Goal: Download file/media

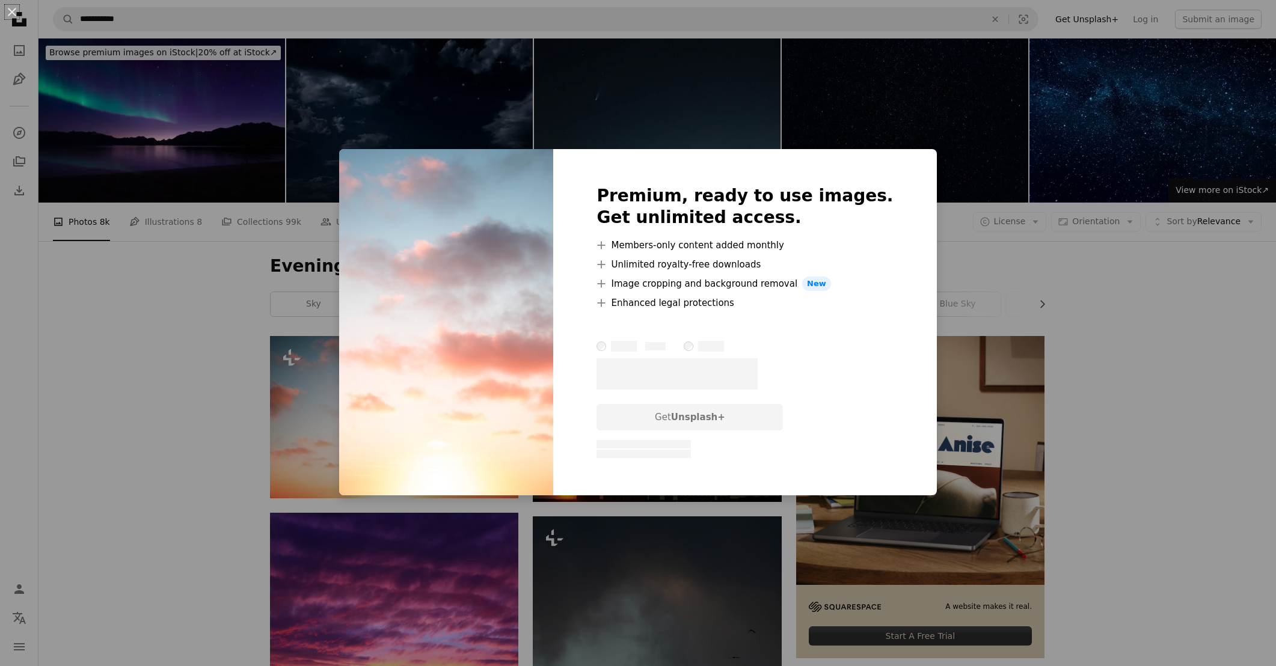
scroll to position [104, 0]
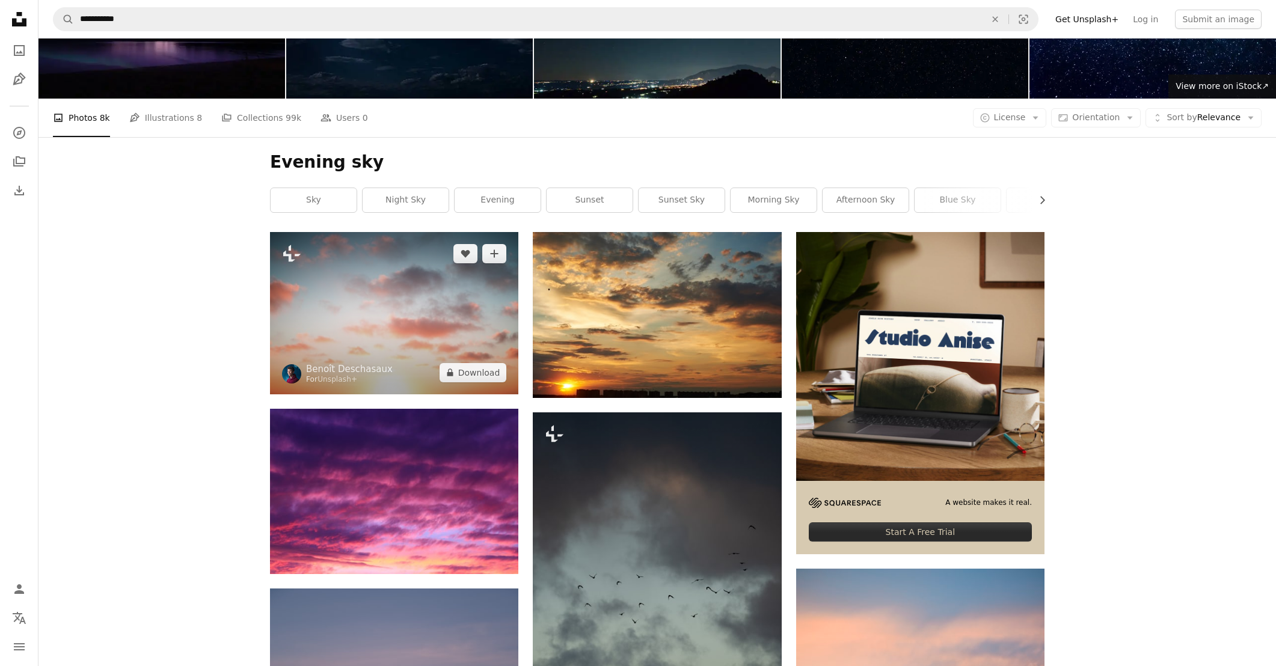
click at [415, 296] on img at bounding box center [394, 313] width 248 height 162
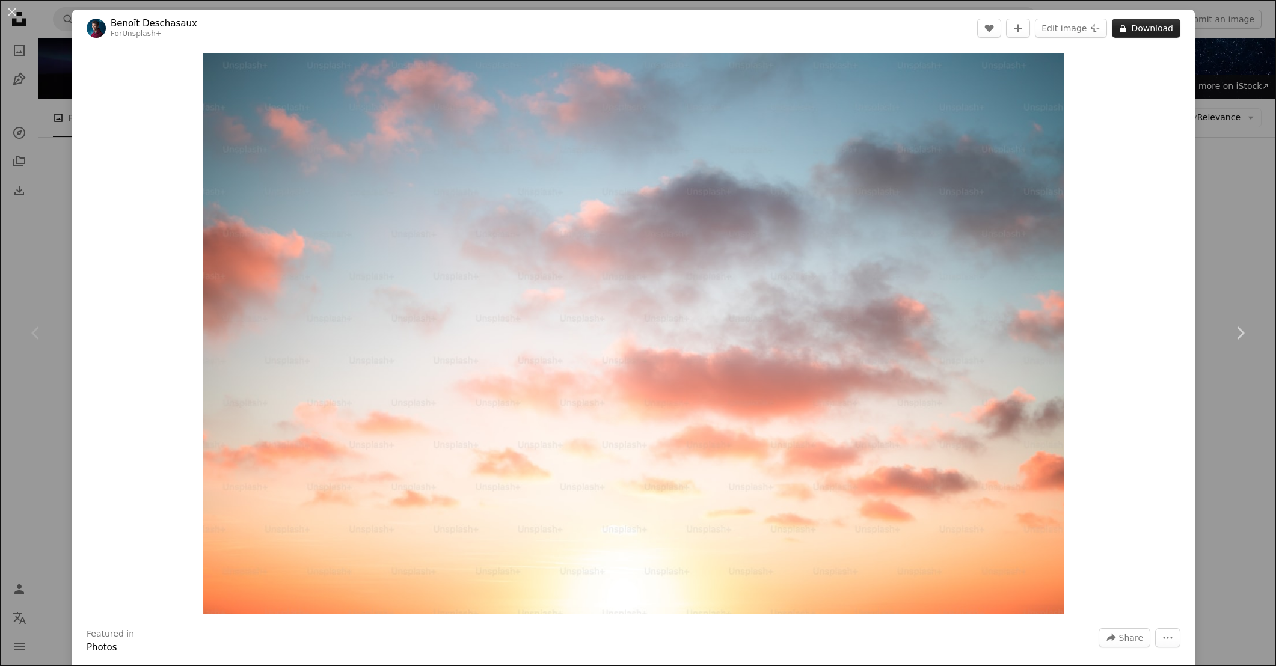
click at [1154, 28] on button "A lock Download" at bounding box center [1146, 28] width 69 height 19
